Goal: Task Accomplishment & Management: Use online tool/utility

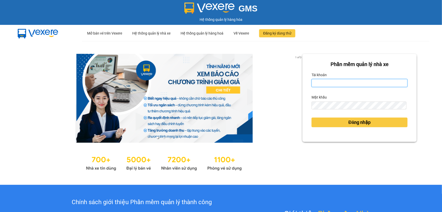
click at [374, 82] on input "Tài khoản" at bounding box center [360, 83] width 96 height 8
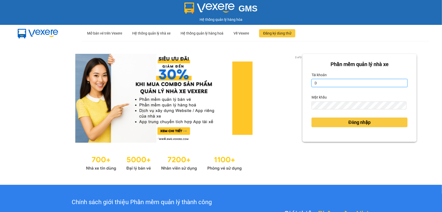
type input "dltduong.hhg"
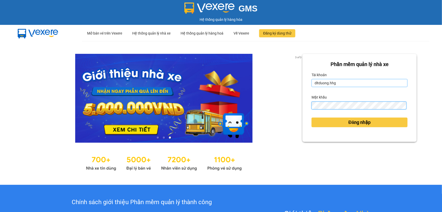
click at [312, 117] on button "Đăng nhập" at bounding box center [360, 122] width 96 height 10
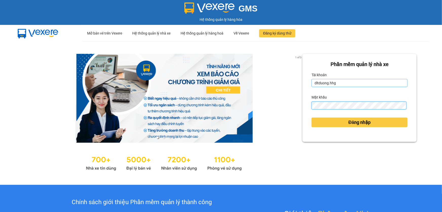
click at [312, 117] on button "Đăng nhập" at bounding box center [360, 122] width 96 height 10
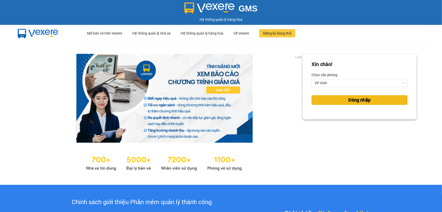
drag, startPoint x: 360, startPoint y: 87, endPoint x: 342, endPoint y: 104, distance: 25.3
click at [342, 104] on button "Đăng nhập" at bounding box center [360, 100] width 96 height 10
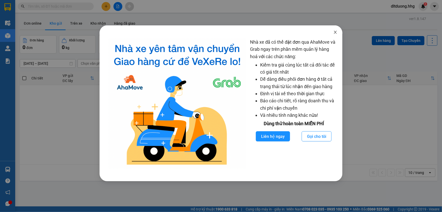
click at [337, 33] on icon "close" at bounding box center [335, 32] width 4 height 4
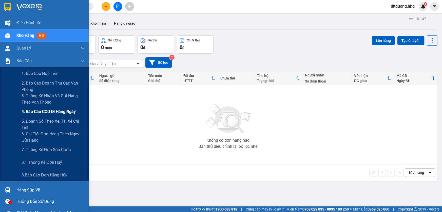
click at [43, 113] on span "4. Báo cáo COD đi hàng ngày" at bounding box center [49, 111] width 54 height 6
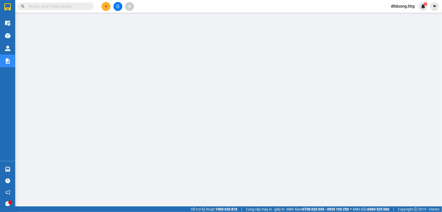
click at [71, 5] on input "text" at bounding box center [58, 7] width 60 height 6
paste input "DN1410250294"
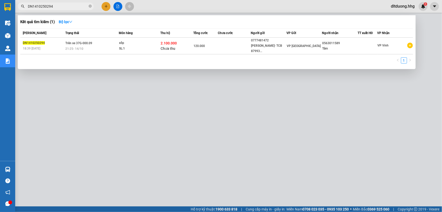
type input "DN1410250294"
click at [259, 185] on div at bounding box center [221, 106] width 442 height 212
